Goal: Task Accomplishment & Management: Manage account settings

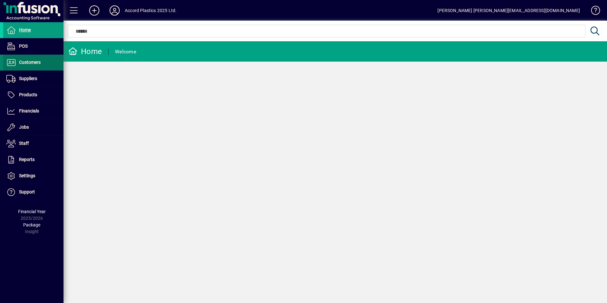
click at [33, 63] on span "Customers" at bounding box center [30, 62] width 22 height 5
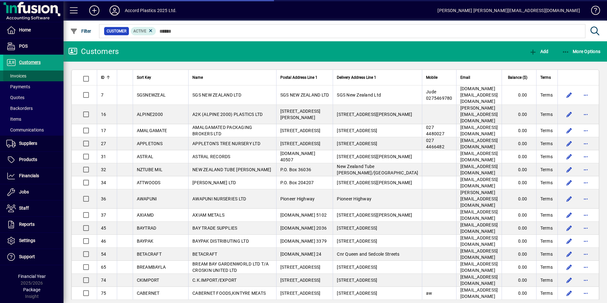
click at [29, 75] on span at bounding box center [33, 75] width 60 height 15
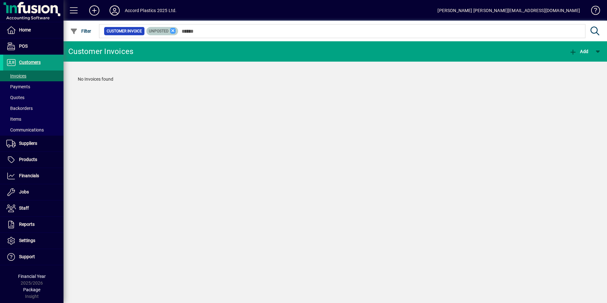
click at [171, 31] on icon at bounding box center [173, 31] width 6 height 6
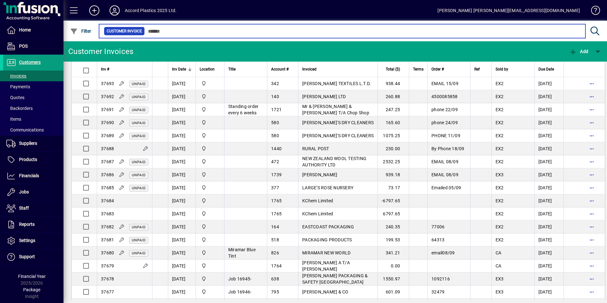
scroll to position [317, 0]
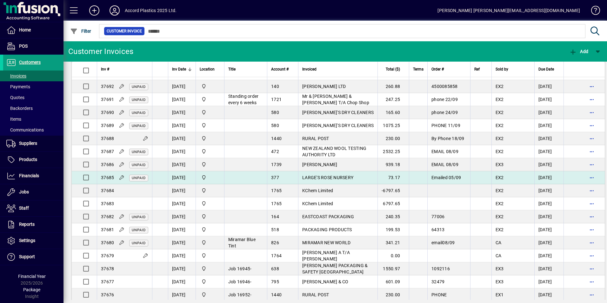
click at [306, 180] on span "LARGE'S ROSE NURSERY" at bounding box center [327, 177] width 51 height 5
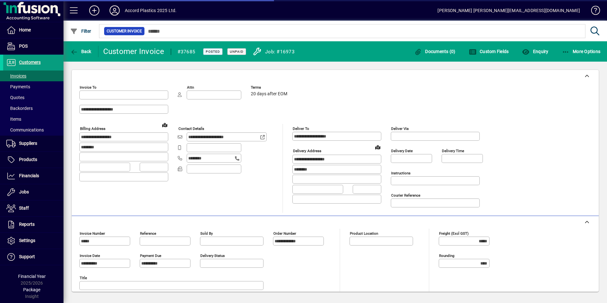
type input "**********"
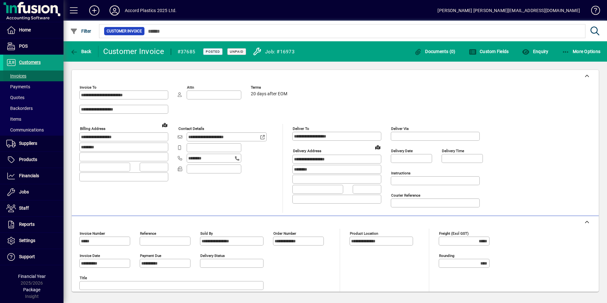
click at [21, 77] on span "Invoices" at bounding box center [16, 75] width 20 height 5
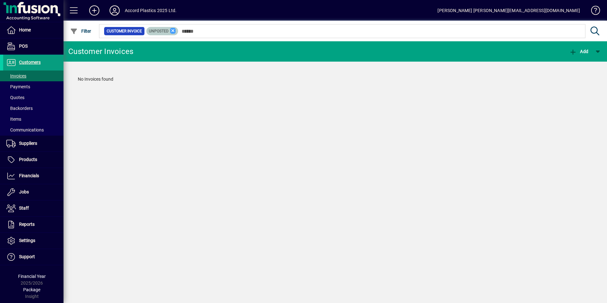
click at [174, 31] on icon at bounding box center [173, 31] width 6 height 6
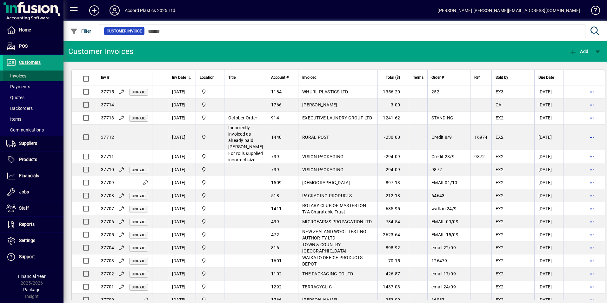
click at [25, 77] on span "Invoices" at bounding box center [16, 75] width 20 height 5
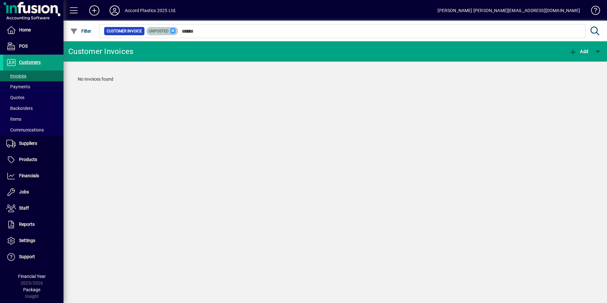
click at [170, 31] on icon at bounding box center [173, 31] width 6 height 6
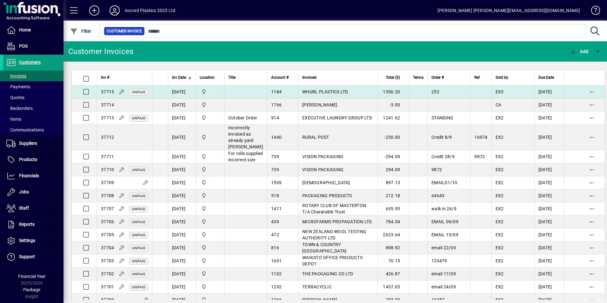
click at [304, 92] on span "WHURL PLASTICS LTD" at bounding box center [325, 91] width 46 height 5
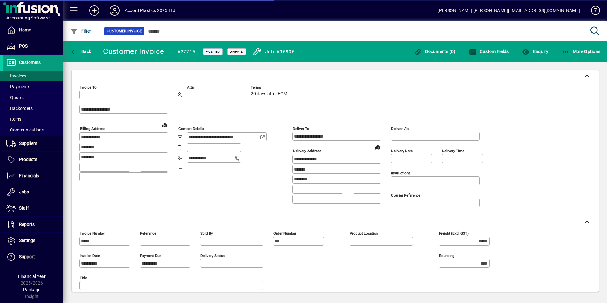
type input "**********"
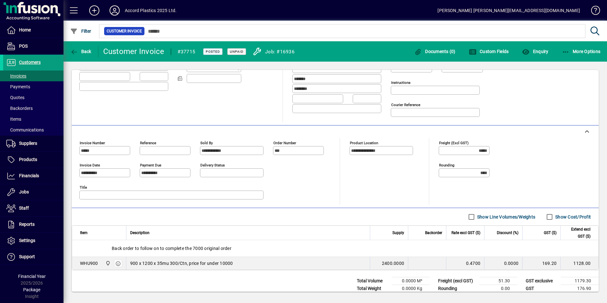
scroll to position [105, 0]
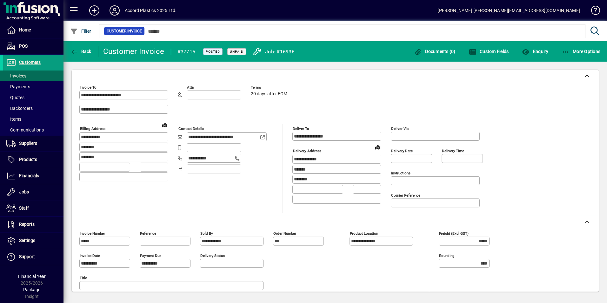
scroll to position [105, 0]
